Goal: Task Accomplishment & Management: Use online tool/utility

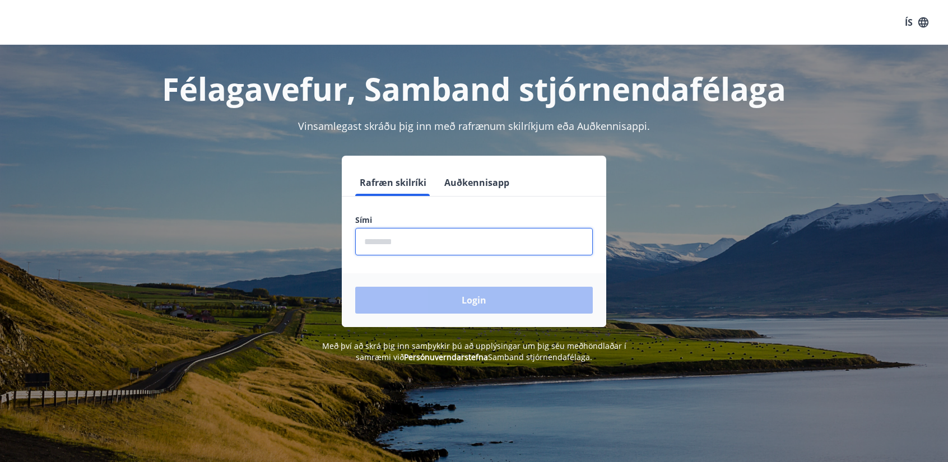
drag, startPoint x: 370, startPoint y: 236, endPoint x: 388, endPoint y: 243, distance: 19.7
click at [370, 236] on input "phone" at bounding box center [474, 241] width 238 height 27
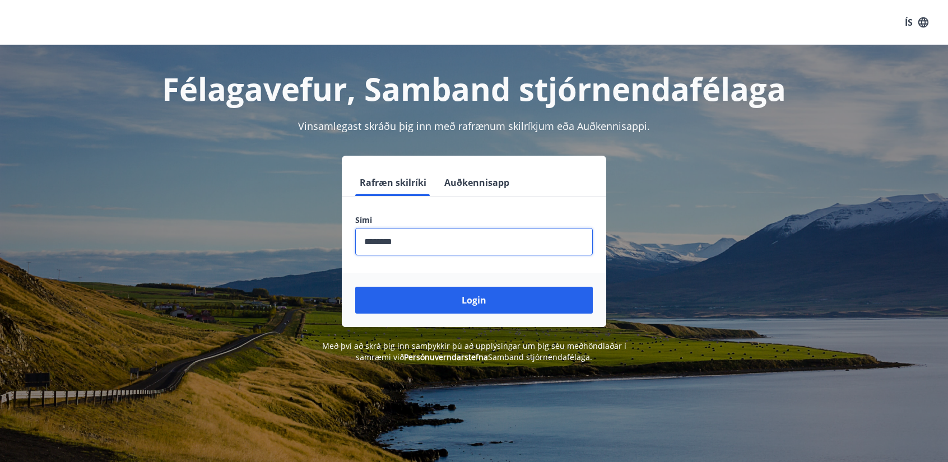
type input "********"
click at [355, 287] on button "Login" at bounding box center [474, 300] width 238 height 27
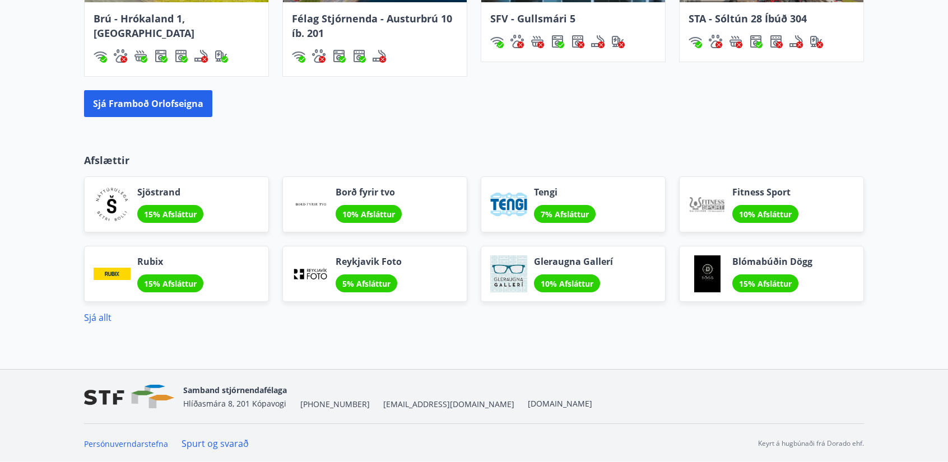
scroll to position [980, 0]
click at [101, 317] on link "Sjá allt" at bounding box center [97, 318] width 27 height 12
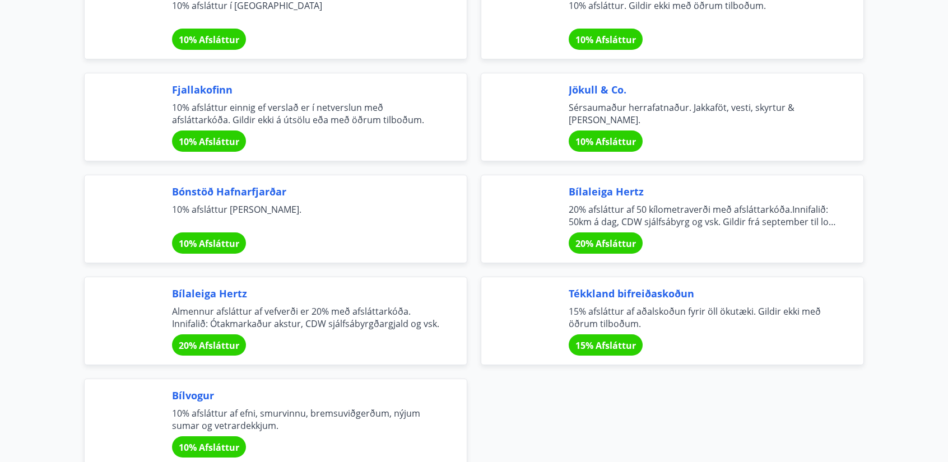
scroll to position [3781, 0]
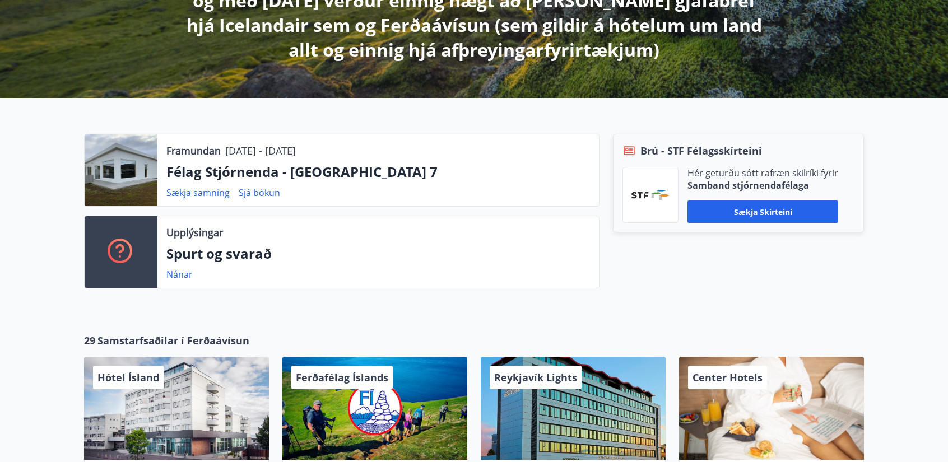
scroll to position [392, 0]
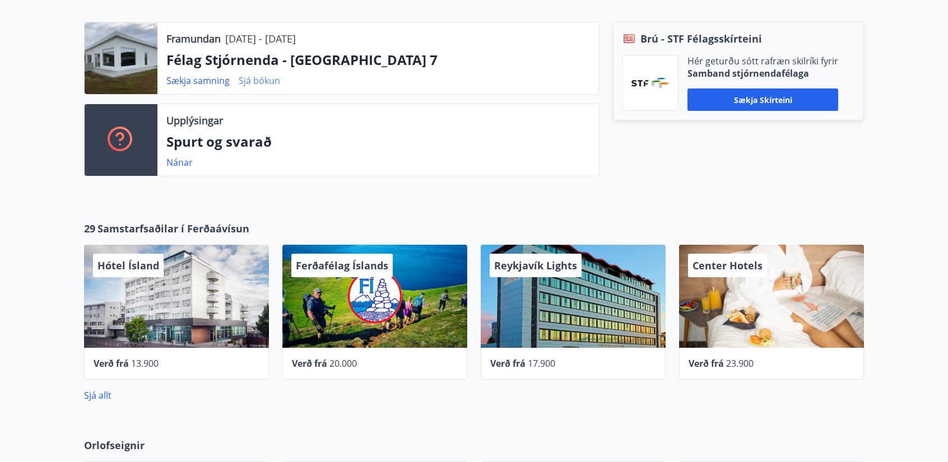
click at [263, 80] on link "Sjá bókun" at bounding box center [259, 81] width 41 height 12
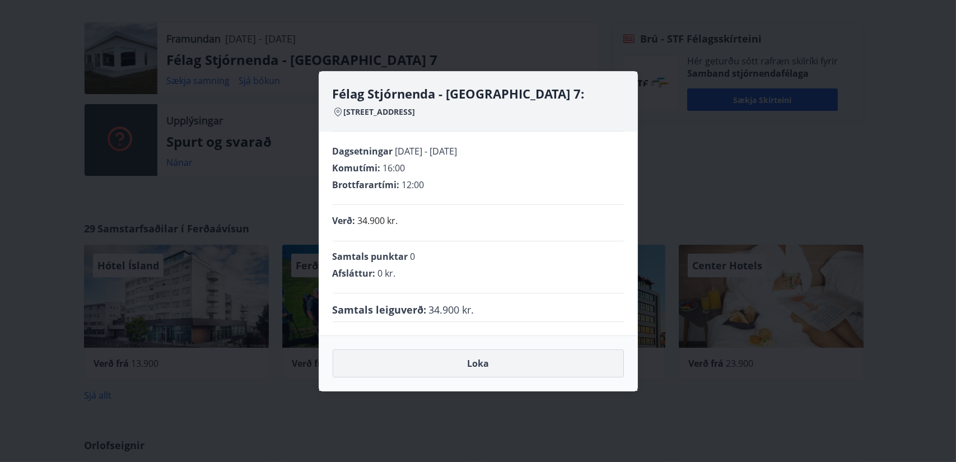
click at [487, 355] on button "Loka" at bounding box center [478, 364] width 291 height 28
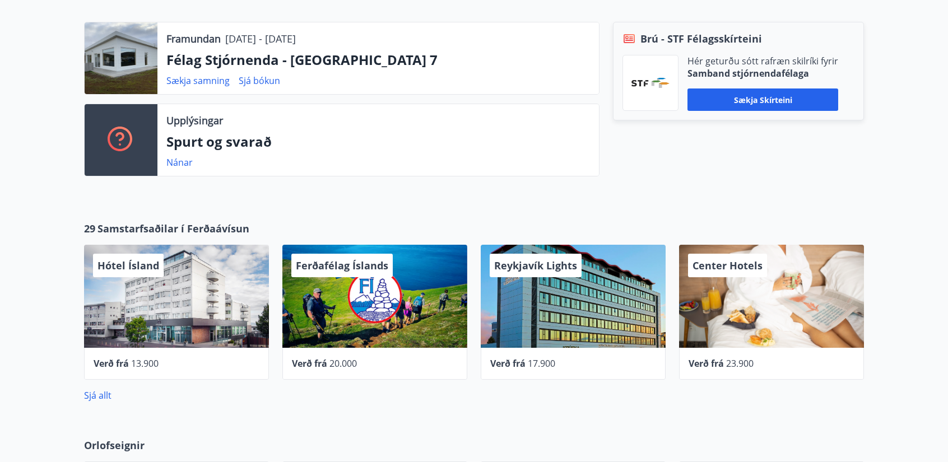
click at [139, 66] on div at bounding box center [121, 58] width 73 height 72
click at [178, 59] on p "Félag Stjórnenda - [GEOGRAPHIC_DATA] 7" at bounding box center [378, 59] width 424 height 19
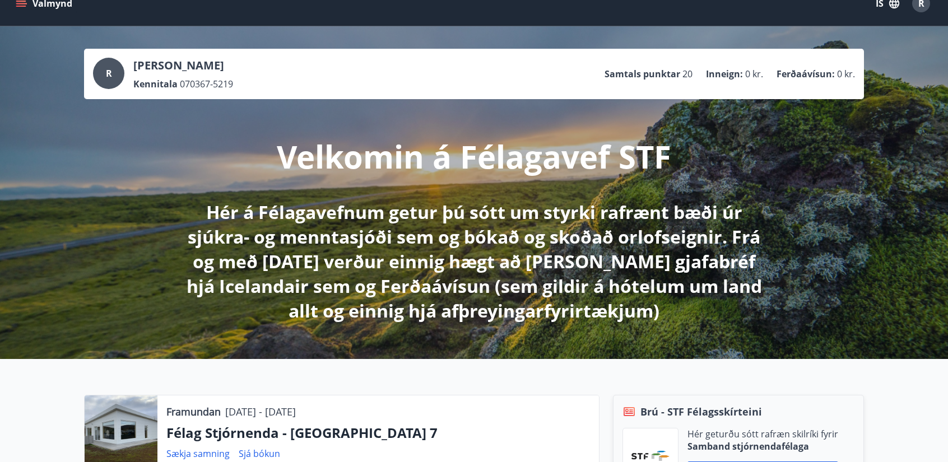
scroll to position [0, 0]
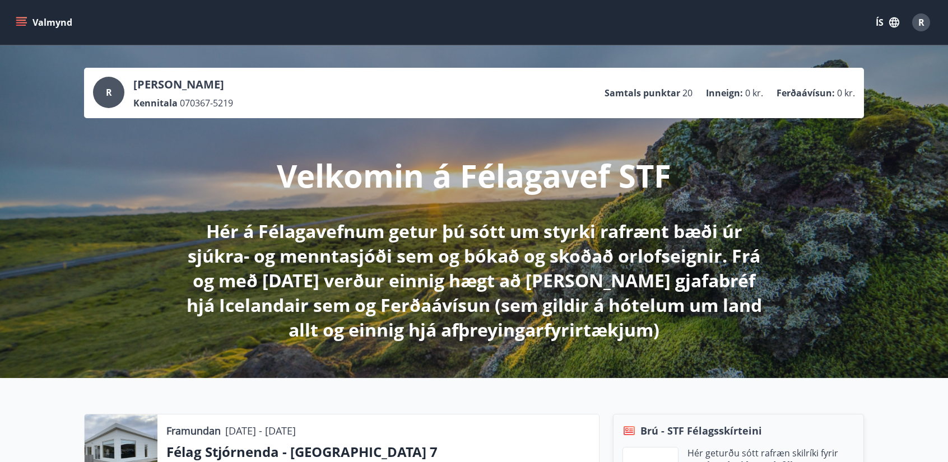
click at [25, 21] on icon "menu" at bounding box center [21, 22] width 11 height 11
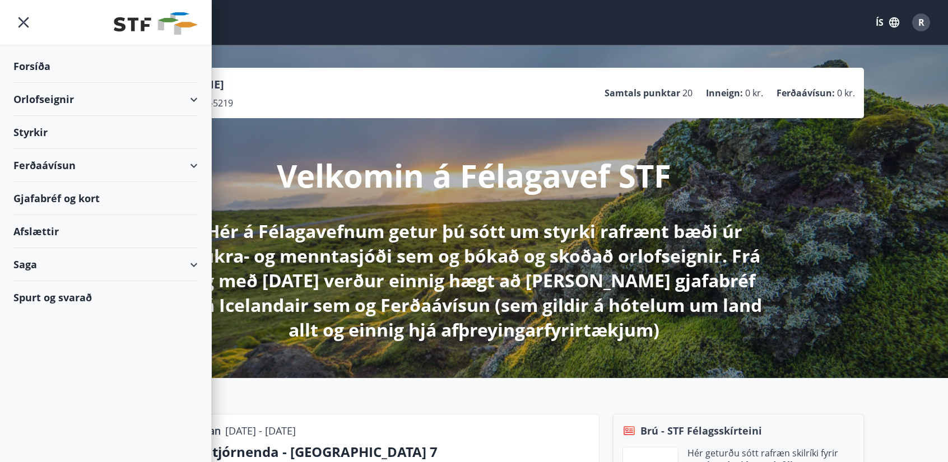
click at [58, 166] on div "Ferðaávísun" at bounding box center [105, 165] width 184 height 33
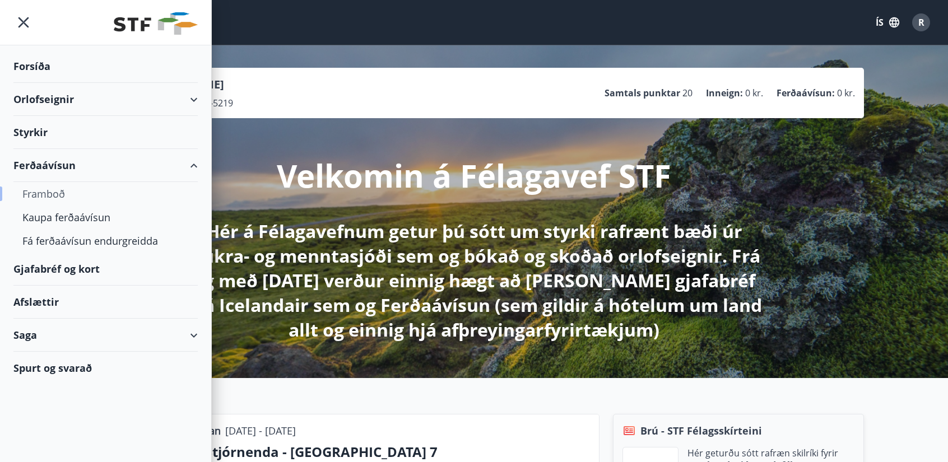
click at [57, 192] on div "Framboð" at bounding box center [105, 194] width 166 height 24
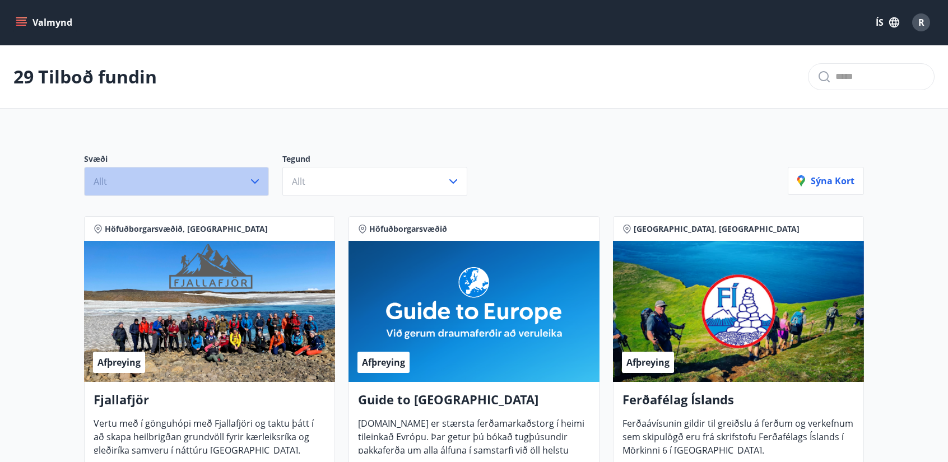
click at [231, 183] on button "Allt" at bounding box center [176, 181] width 185 height 29
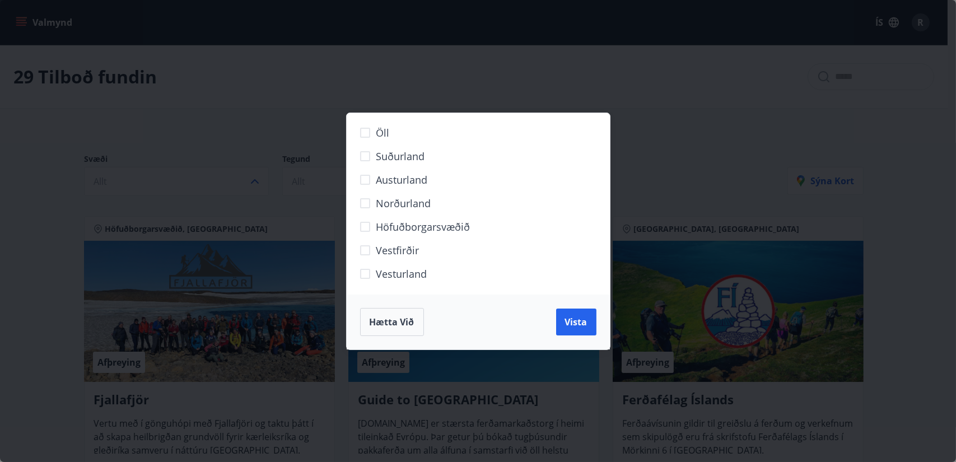
click at [234, 182] on div "Öll Suðurland Austurland Norðurland Höfuðborgarsvæðið Vestfirðir Vesturland Hæt…" at bounding box center [478, 231] width 956 height 462
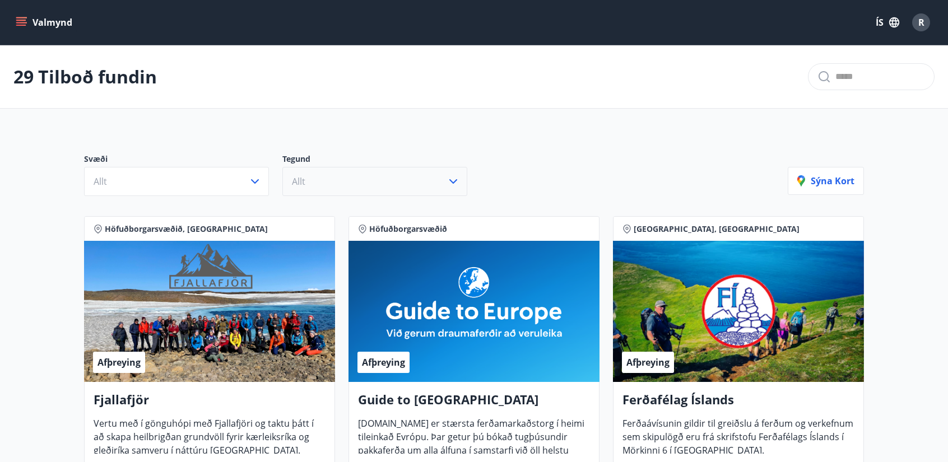
click at [366, 178] on button "Allt" at bounding box center [374, 181] width 185 height 29
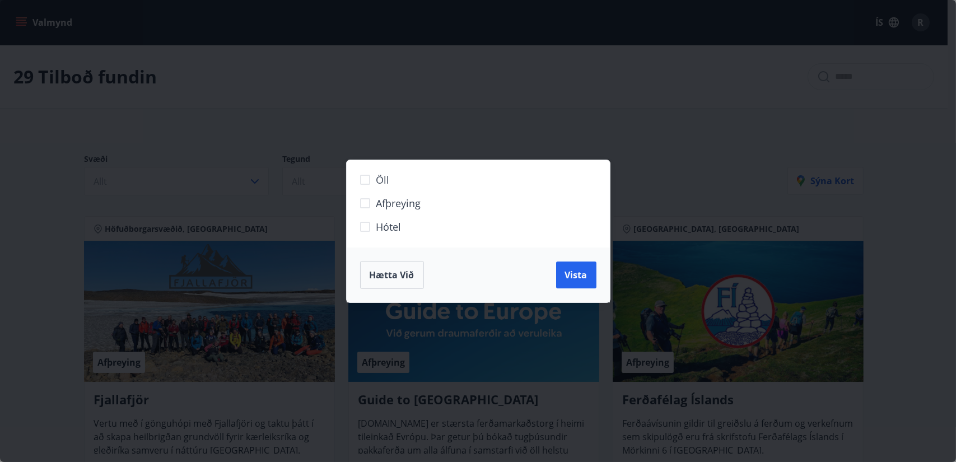
click at [393, 97] on div "Öll Afþreying Hótel Hætta við Vista" at bounding box center [478, 231] width 956 height 462
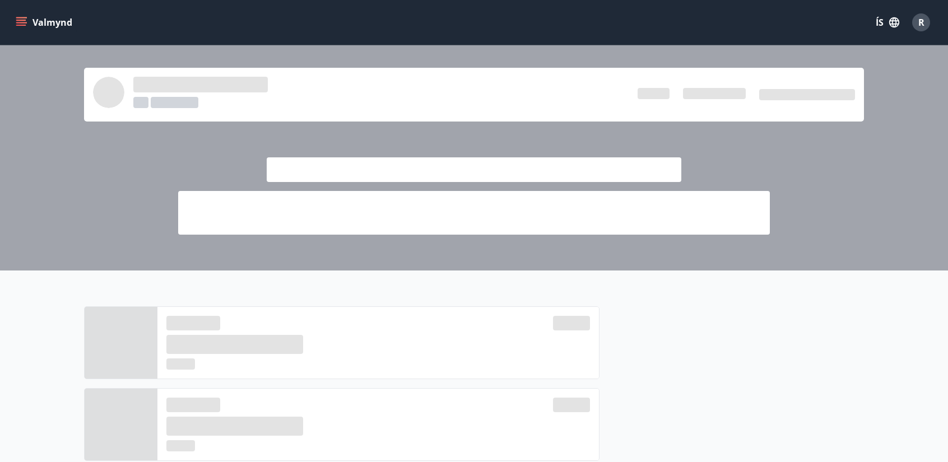
click at [22, 21] on icon "menu" at bounding box center [21, 22] width 11 height 11
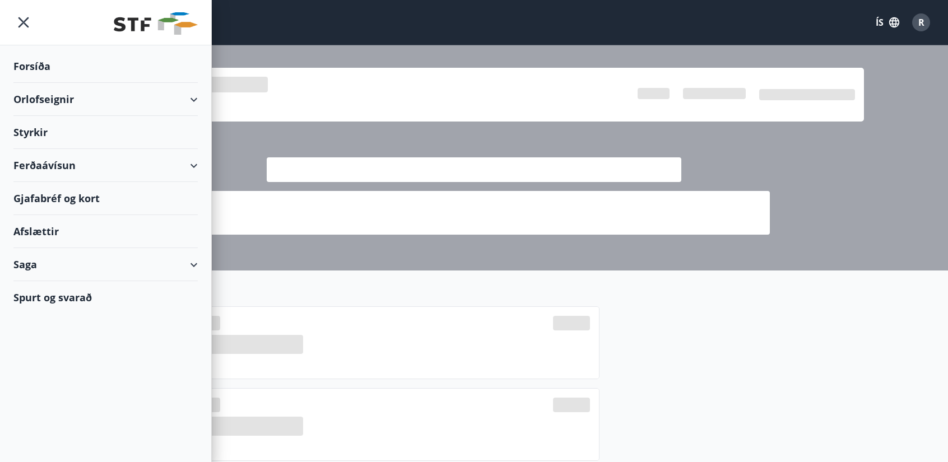
click at [196, 164] on div "Ferðaávísun" at bounding box center [105, 165] width 184 height 33
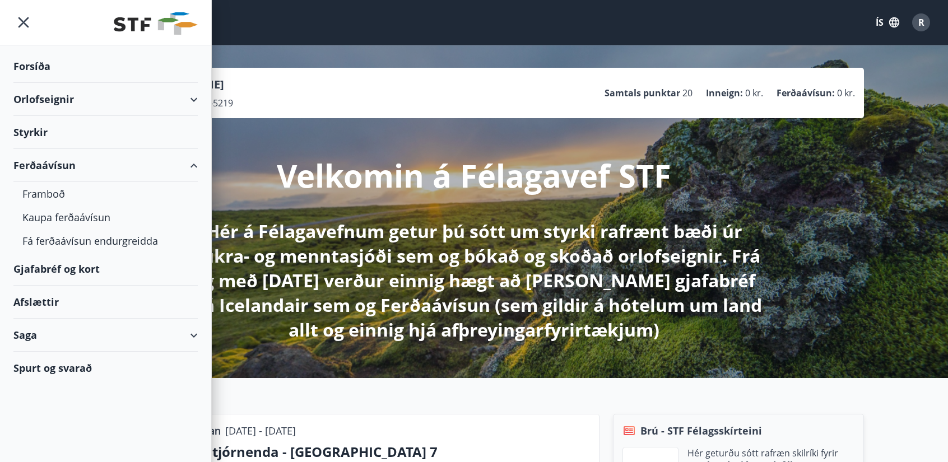
click at [57, 99] on div "Orlofseignir" at bounding box center [105, 99] width 184 height 33
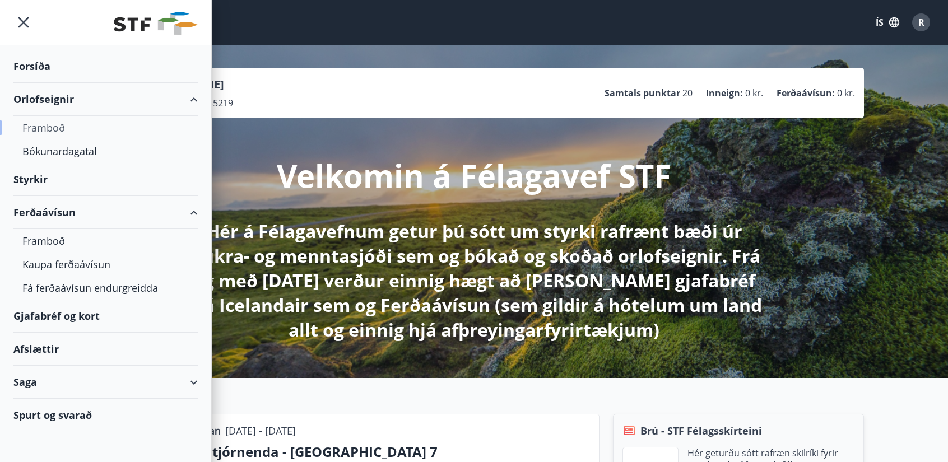
click at [64, 128] on div "Framboð" at bounding box center [105, 128] width 166 height 24
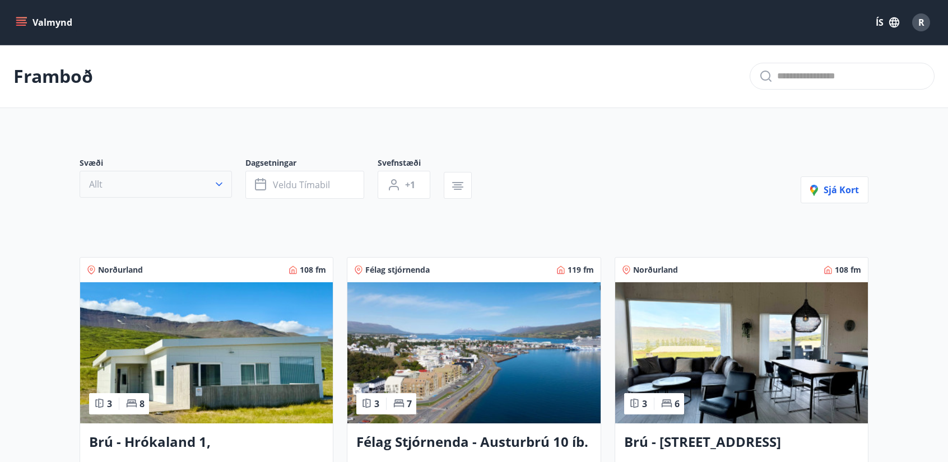
click at [162, 185] on button "Allt" at bounding box center [156, 184] width 152 height 27
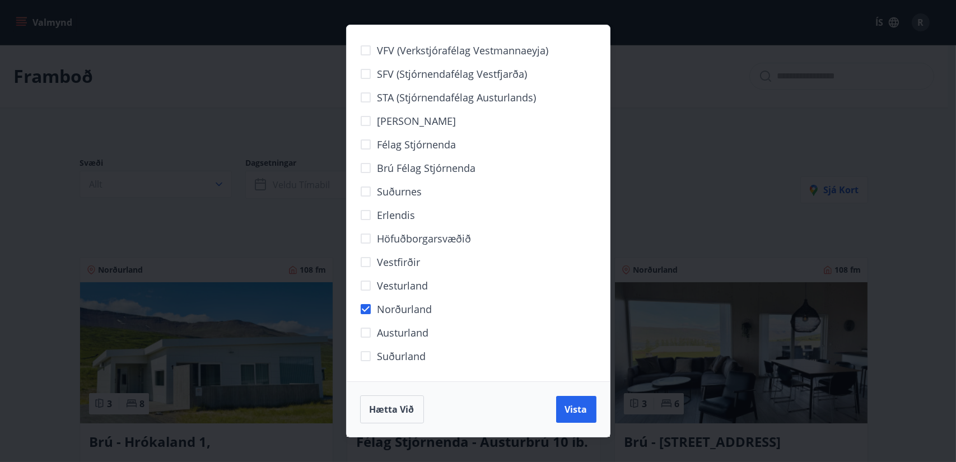
click at [812, 142] on div "VFV (Verkstjórafélag Vestmannaeyja) SFV (Stjórnendafélag Vestfjarða) STA (Stjór…" at bounding box center [478, 231] width 956 height 462
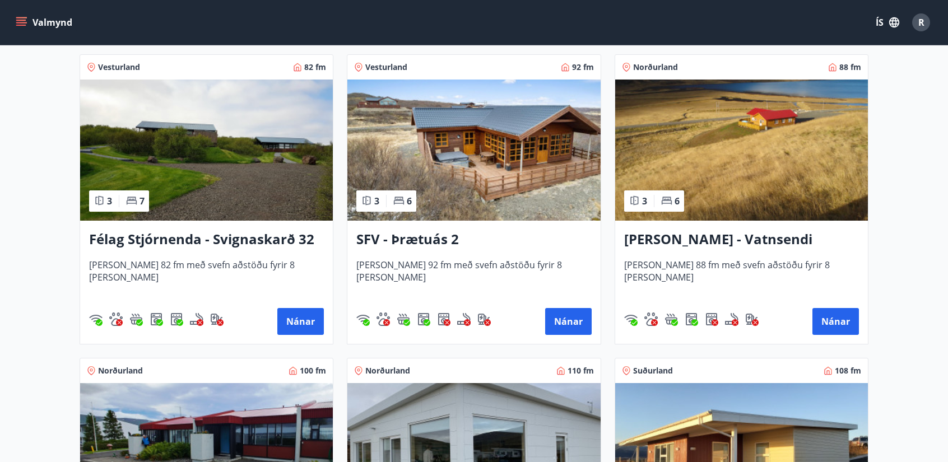
scroll to position [2185, 0]
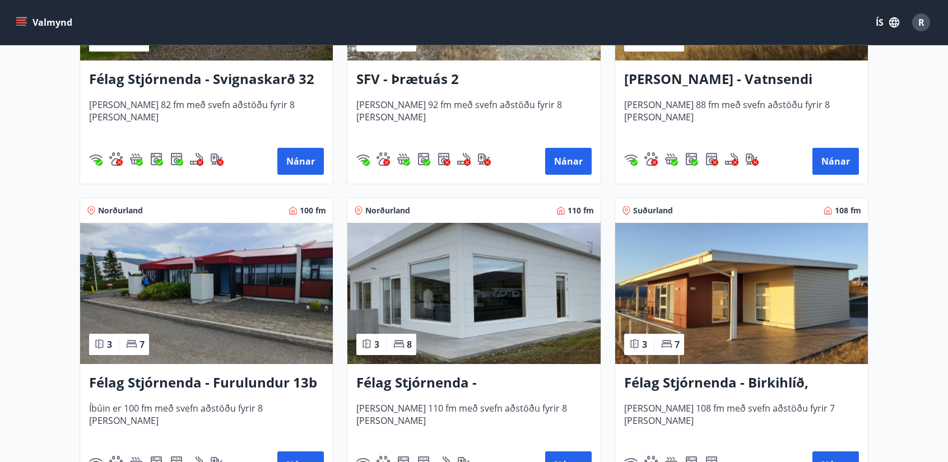
click at [456, 387] on h3 "Félag Stjórnenda - Hvassaland 7" at bounding box center [473, 383] width 235 height 20
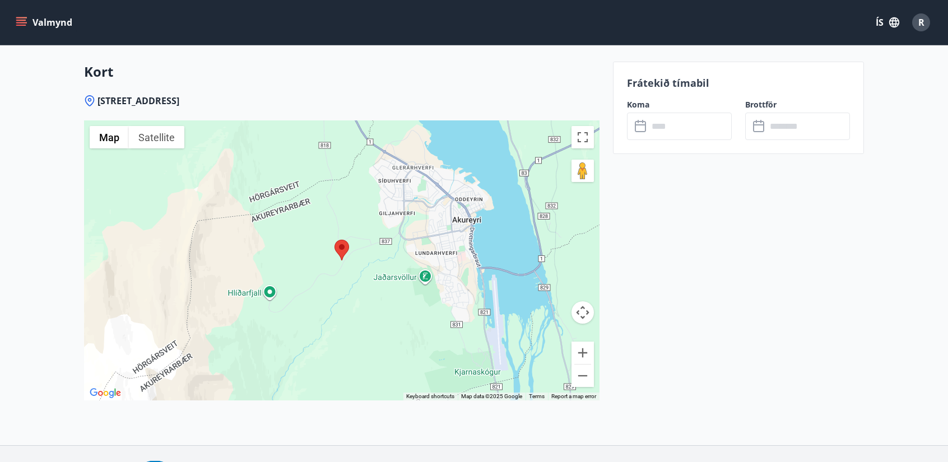
scroll to position [1635, 0]
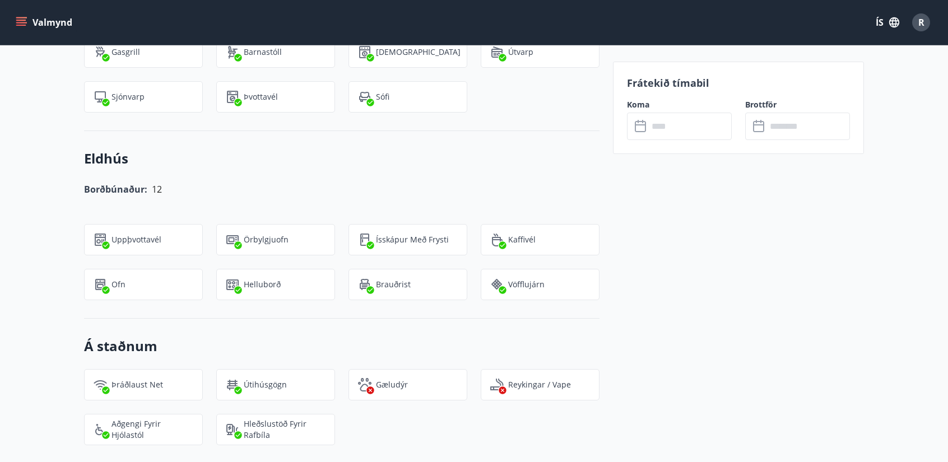
scroll to position [1065, 0]
